Goal: Information Seeking & Learning: Learn about a topic

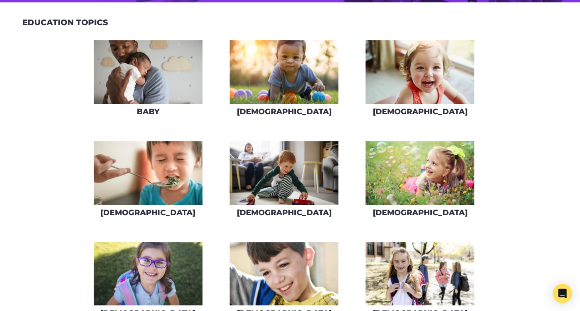
scroll to position [270, 0]
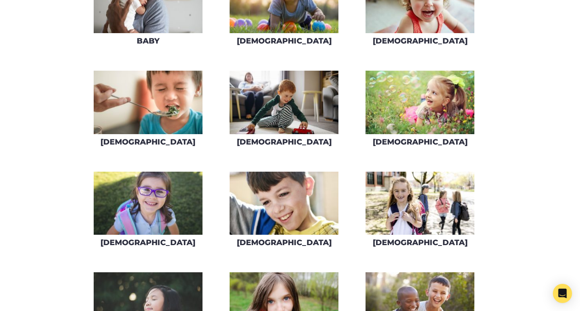
click at [292, 109] on img at bounding box center [284, 102] width 109 height 63
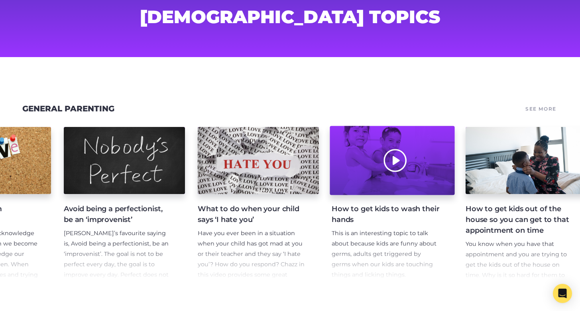
scroll to position [0, 474]
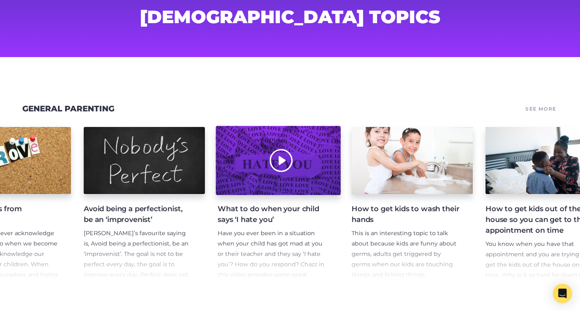
click at [254, 173] on div at bounding box center [278, 160] width 125 height 69
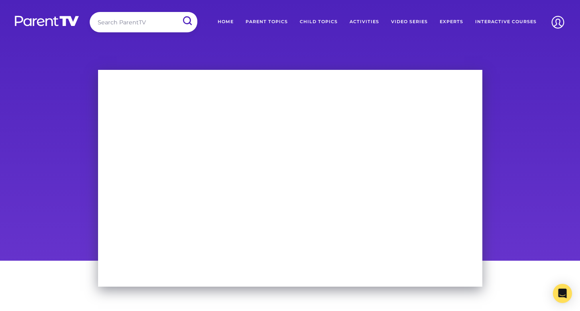
click at [226, 19] on link "Home" at bounding box center [226, 22] width 28 height 20
